Goal: Task Accomplishment & Management: Manage account settings

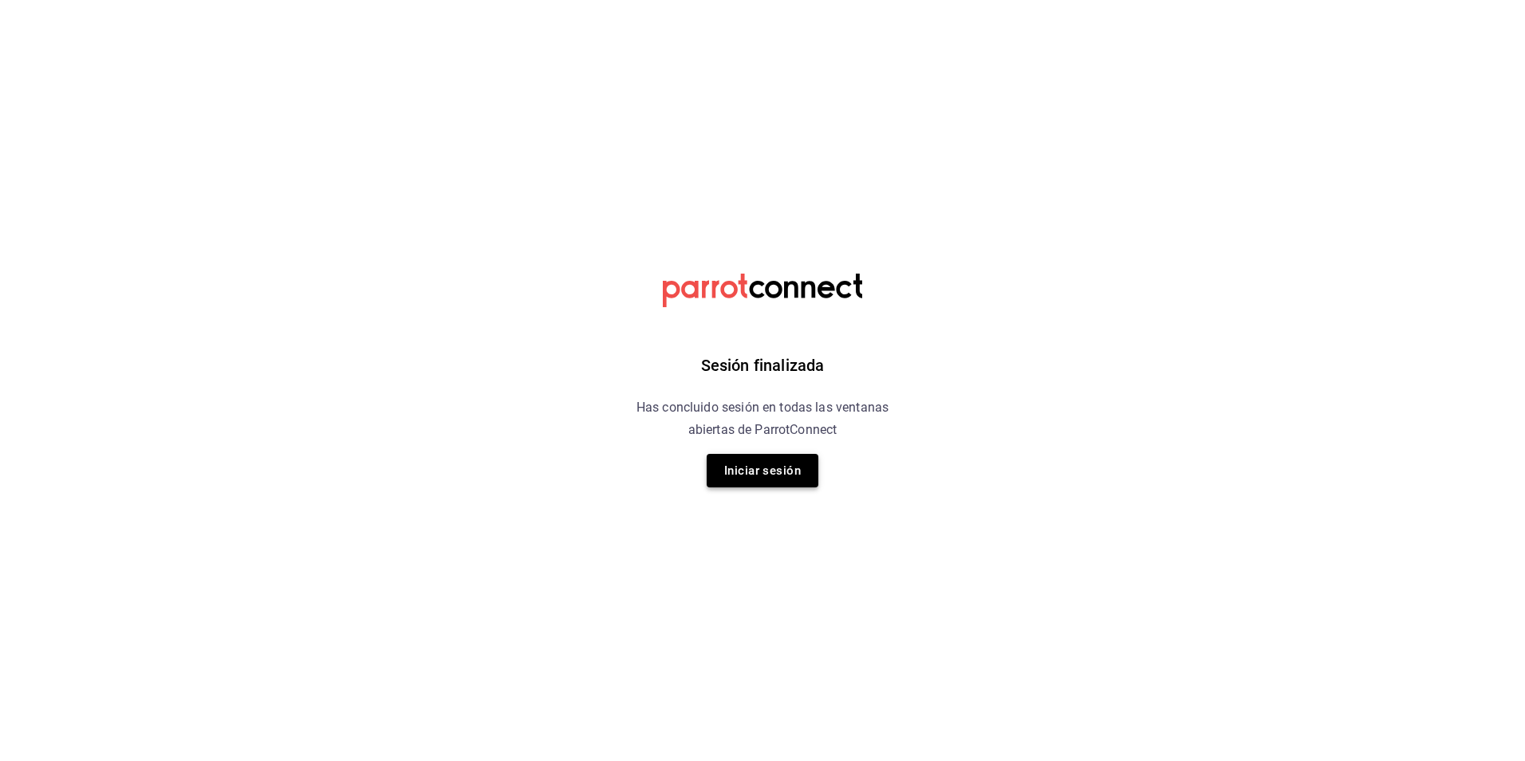
click at [749, 472] on button "Iniciar sesión" at bounding box center [763, 470] width 112 height 33
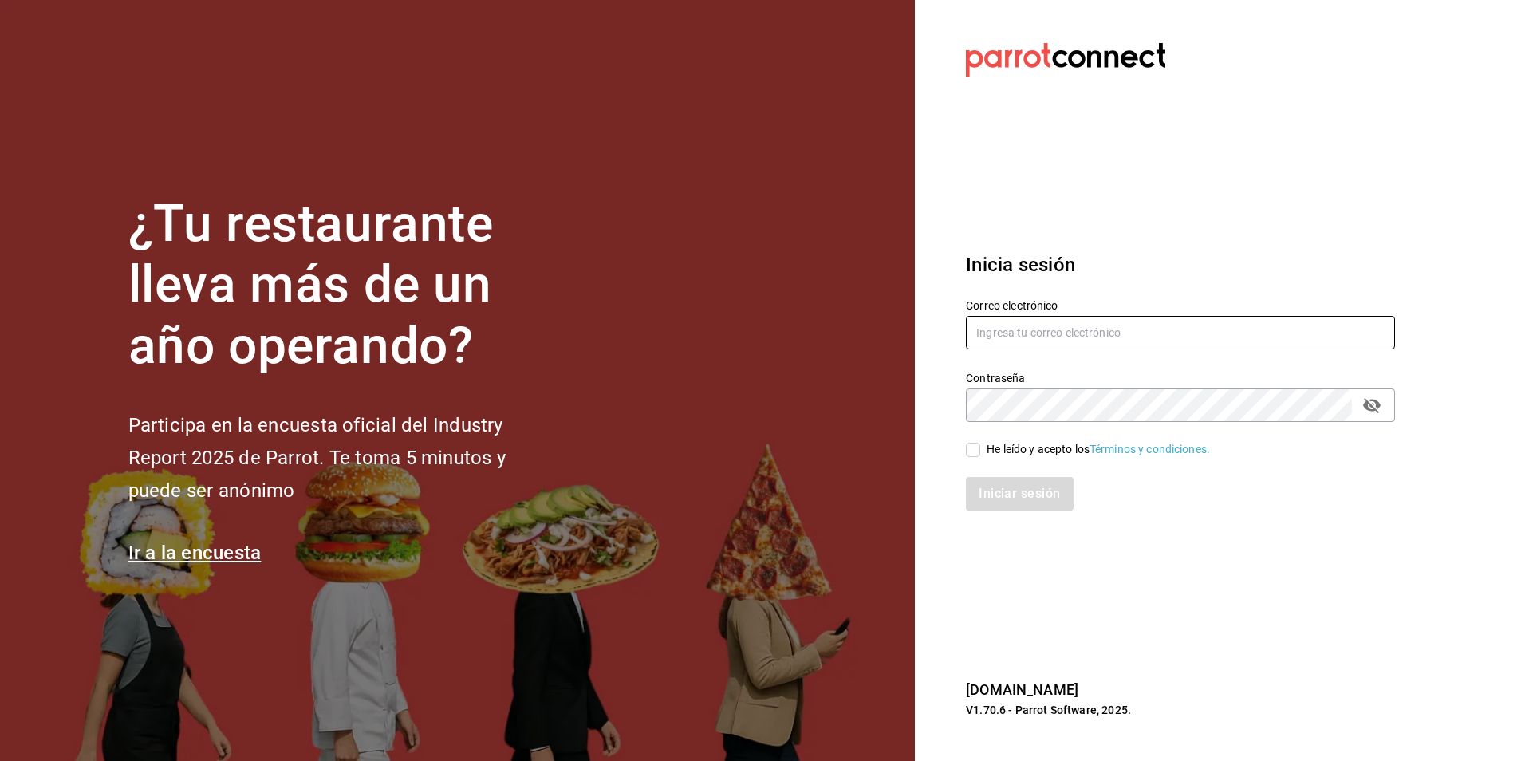
type input "[EMAIL_ADDRESS][DOMAIN_NAME]"
click at [1005, 456] on div "He leído y acepto los Términos y condiciones." at bounding box center [1098, 449] width 223 height 17
click at [980, 456] on input "He leído y acepto los Términos y condiciones." at bounding box center [973, 450] width 14 height 14
checkbox input "true"
click at [1011, 501] on button "Iniciar sesión" at bounding box center [1020, 493] width 108 height 33
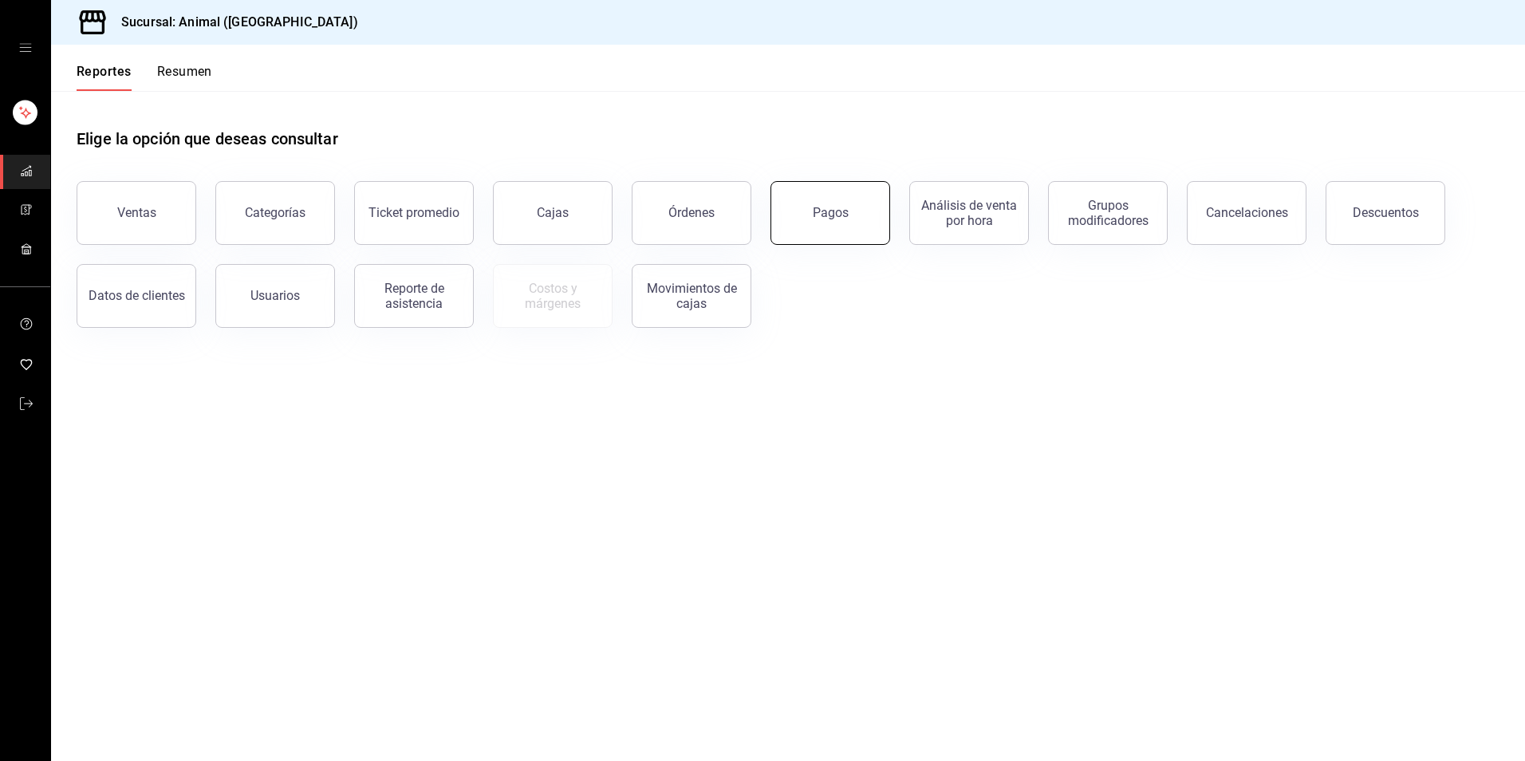
click at [884, 203] on button "Pagos" at bounding box center [830, 213] width 120 height 64
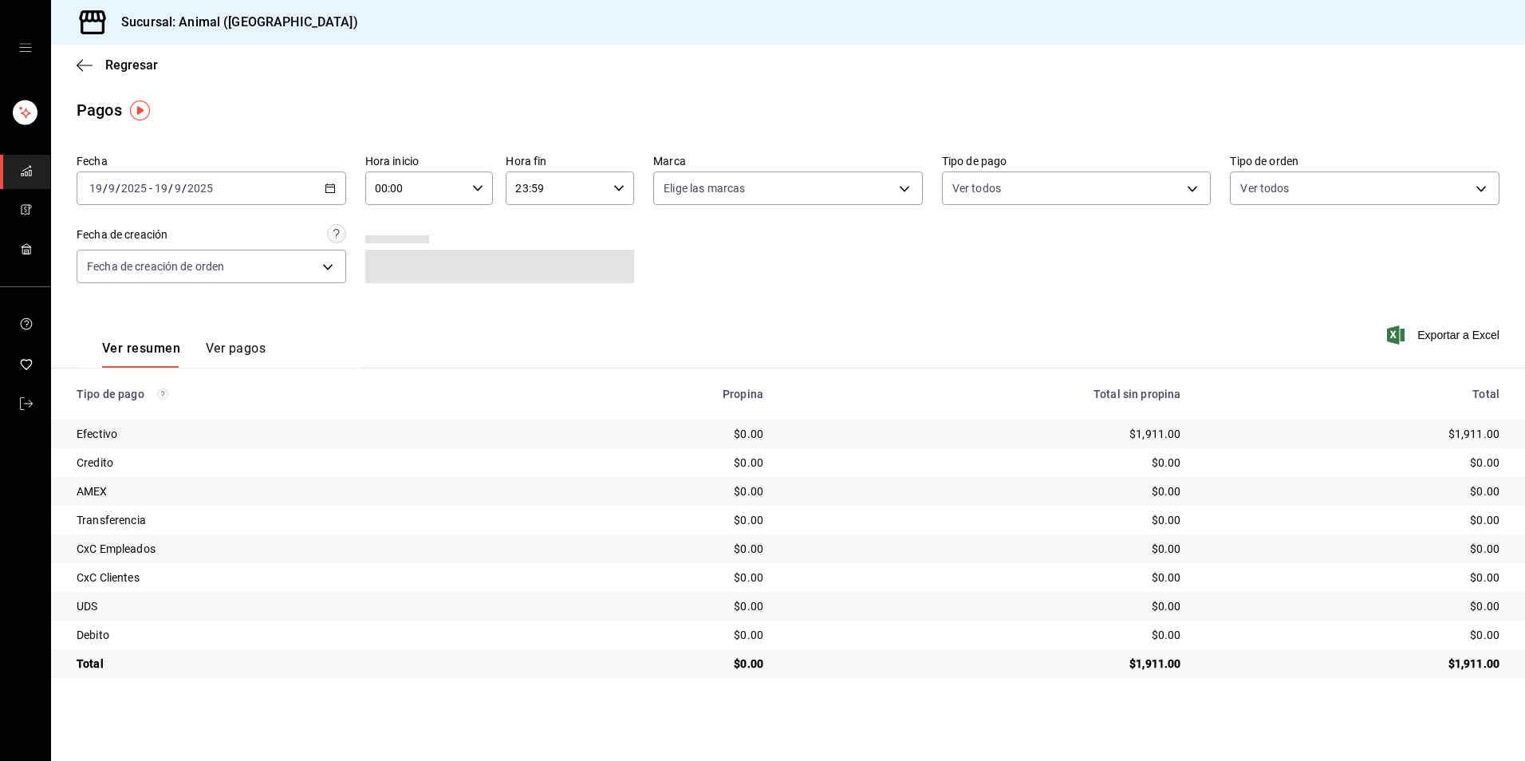
click at [449, 195] on input "00:00" at bounding box center [415, 188] width 101 height 32
click at [393, 310] on button "04" at bounding box center [397, 302] width 58 height 32
type input "04:00"
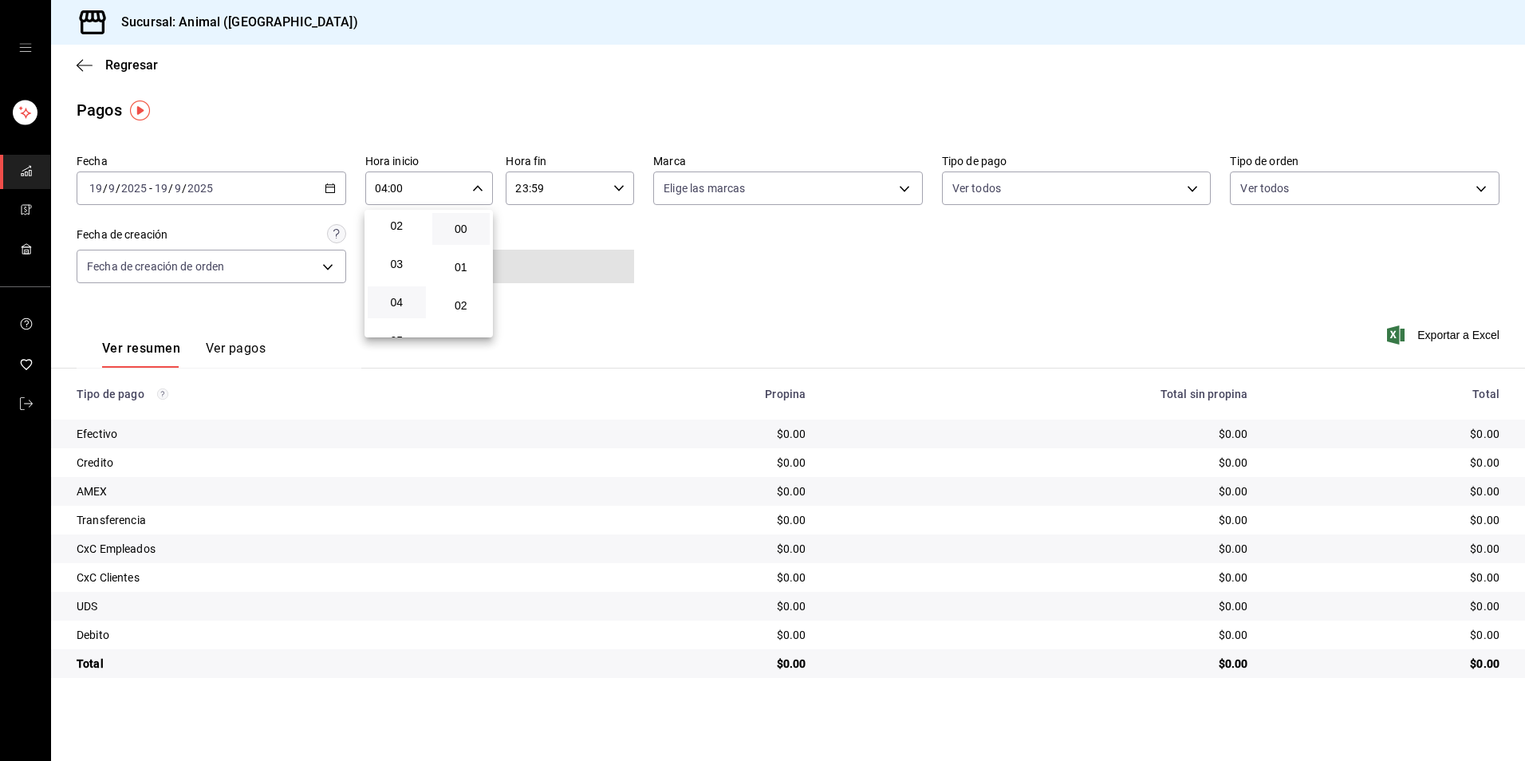
click at [815, 306] on div at bounding box center [762, 380] width 1525 height 761
